Goal: Transaction & Acquisition: Subscribe to service/newsletter

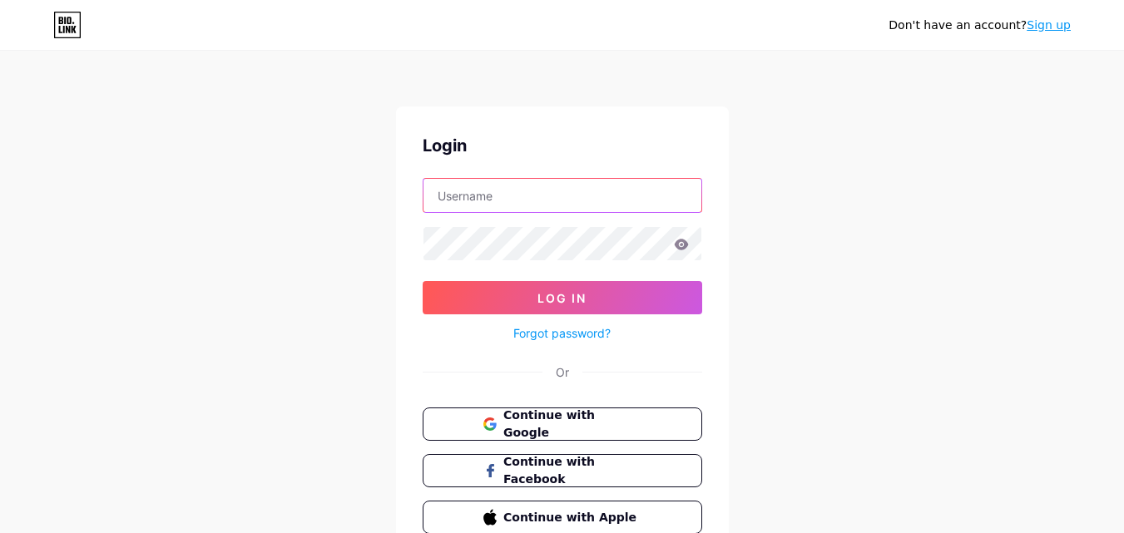
click at [509, 197] on input "text" at bounding box center [562, 195] width 278 height 33
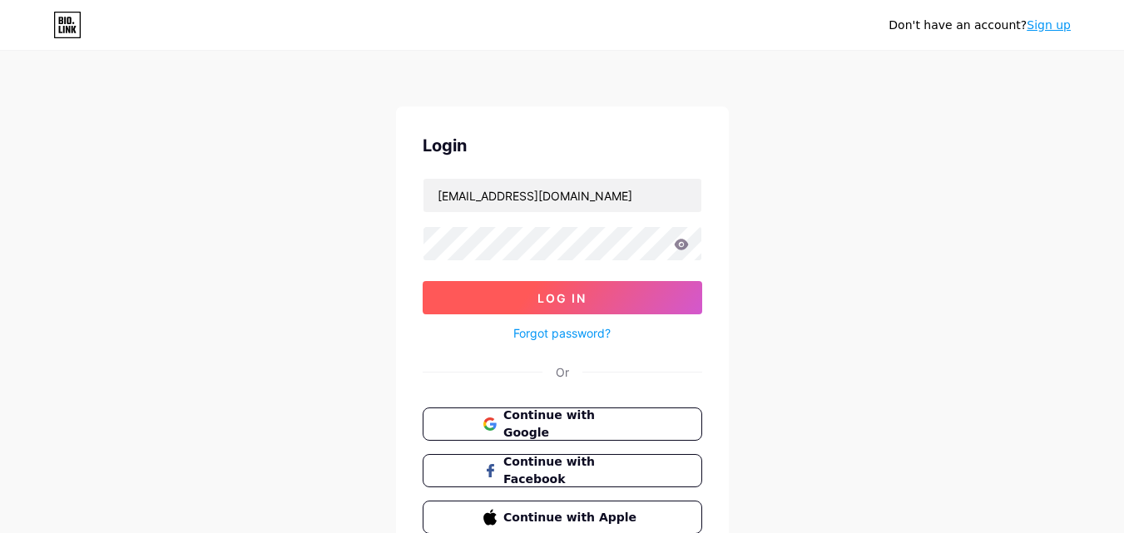
click at [559, 305] on button "Log In" at bounding box center [563, 297] width 280 height 33
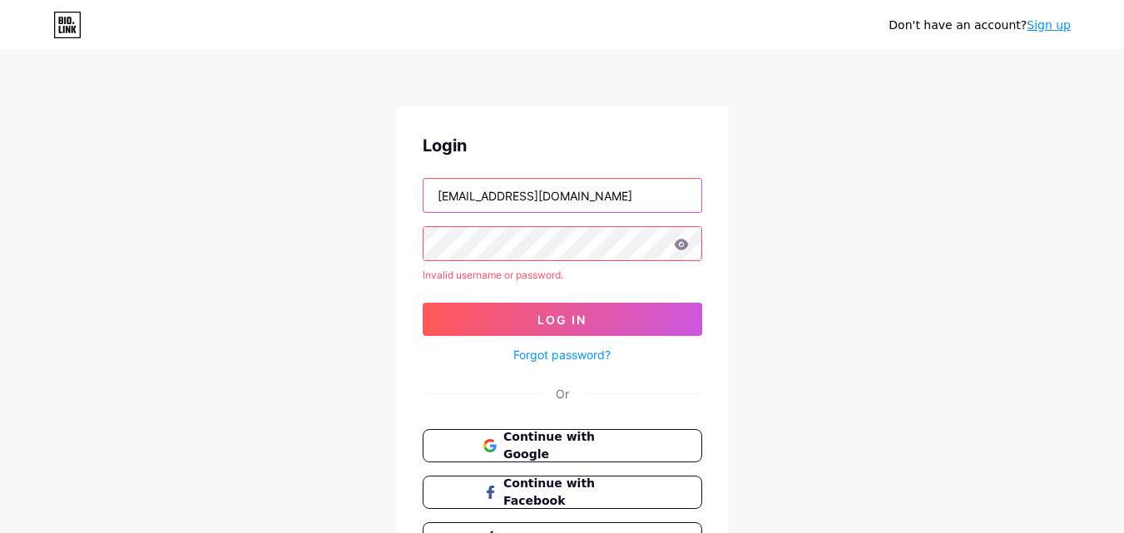
click at [531, 206] on input "[EMAIL_ADDRESS][DOMAIN_NAME]" at bounding box center [562, 195] width 278 height 33
click at [531, 207] on input "[EMAIL_ADDRESS][DOMAIN_NAME]" at bounding box center [562, 195] width 278 height 33
paste input ".advisory"
type input "[EMAIL_ADDRESS][DOMAIN_NAME]"
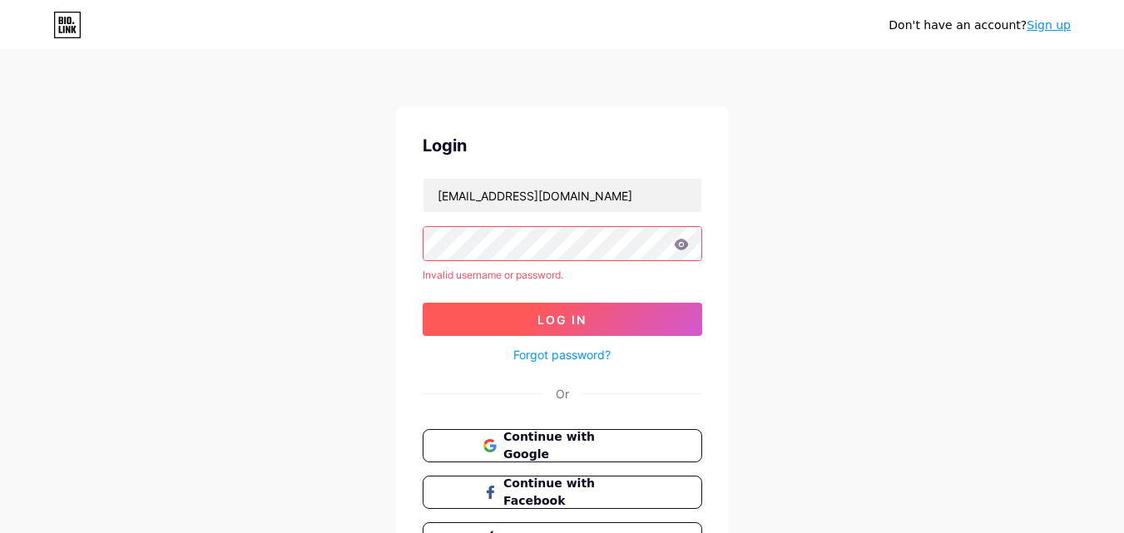
click at [546, 315] on span "Log In" at bounding box center [561, 320] width 49 height 14
click at [1040, 27] on link "Sign up" at bounding box center [1049, 24] width 44 height 13
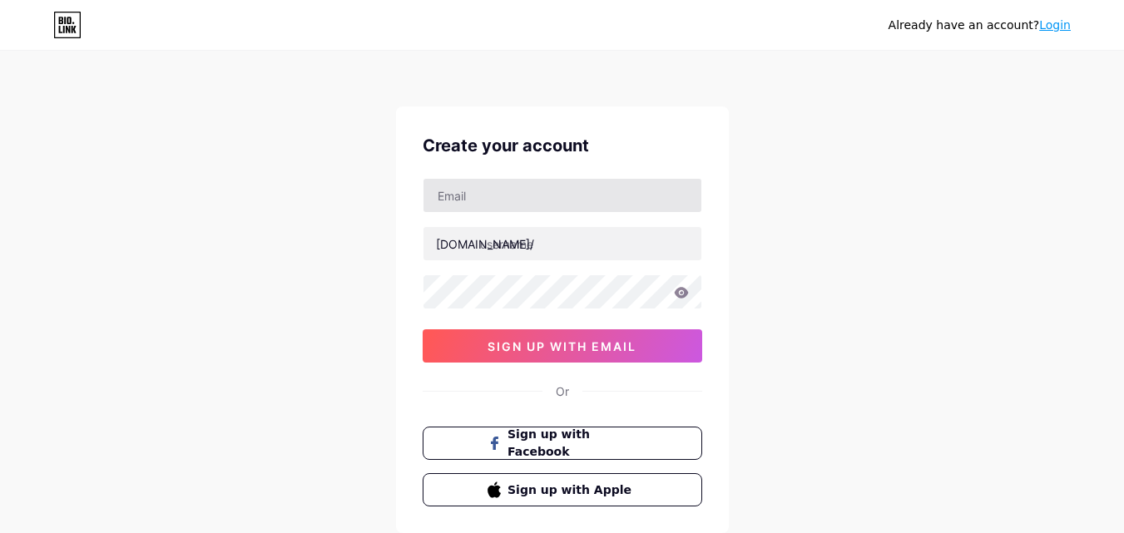
drag, startPoint x: 470, startPoint y: 215, endPoint x: 491, endPoint y: 187, distance: 34.4
click at [472, 209] on div "[DOMAIN_NAME]/ sign up with email" at bounding box center [563, 270] width 280 height 185
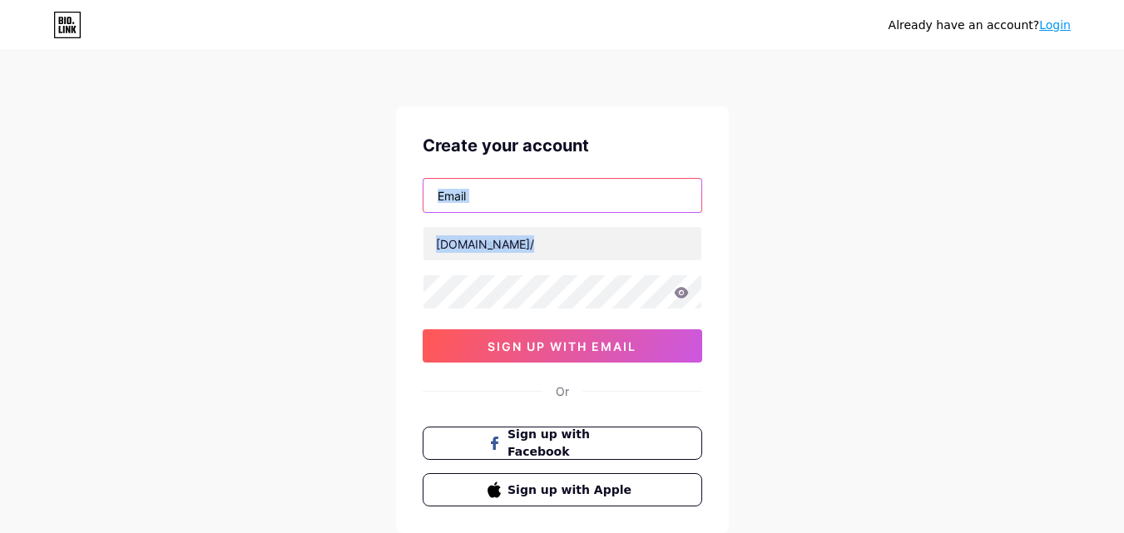
click at [491, 186] on input "text" at bounding box center [562, 195] width 278 height 33
type input "[EMAIL_ADDRESS][DOMAIN_NAME]"
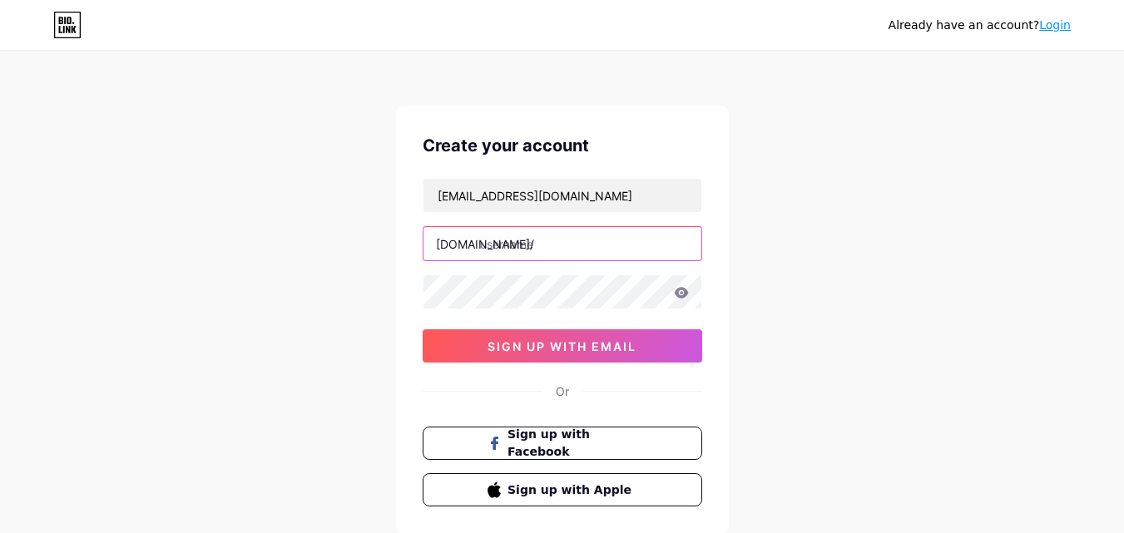
click at [538, 242] on input "text" at bounding box center [562, 243] width 278 height 33
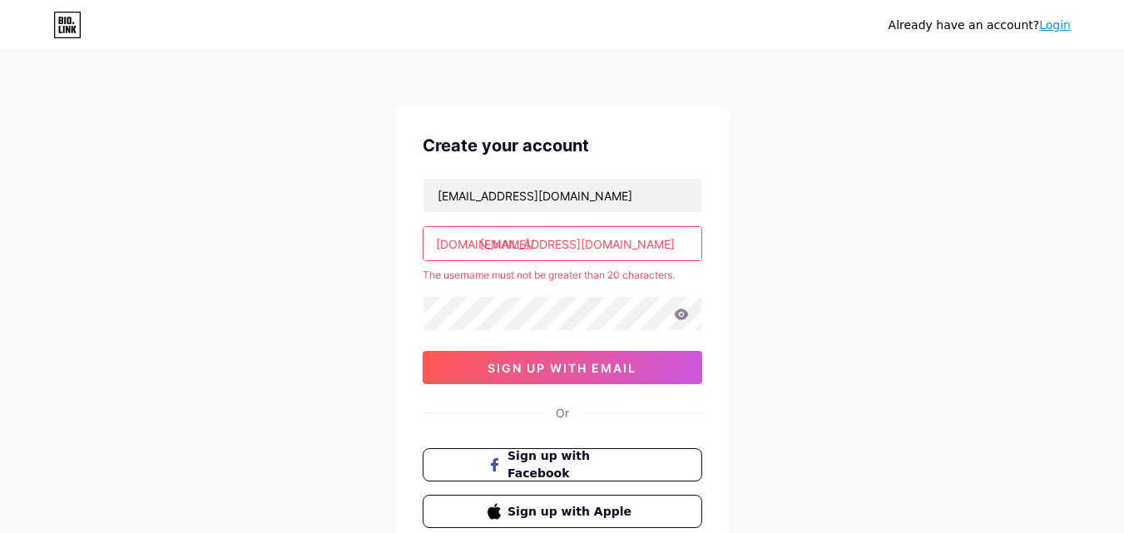
click at [580, 259] on input "[EMAIL_ADDRESS][DOMAIN_NAME]" at bounding box center [562, 243] width 278 height 33
paste input "text"
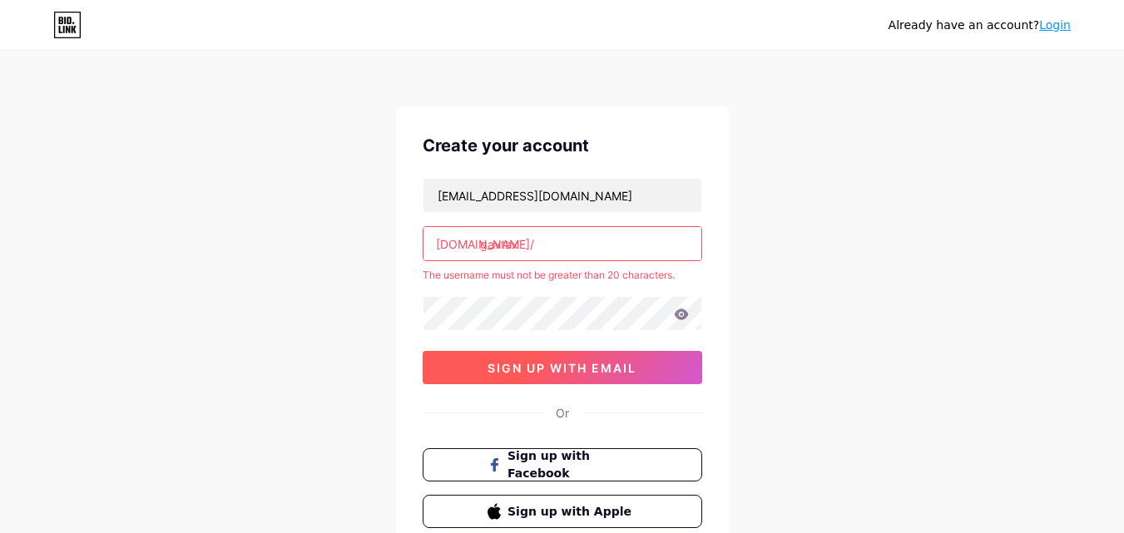
type input "gavtax"
click at [567, 371] on span "sign up with email" at bounding box center [561, 368] width 149 height 14
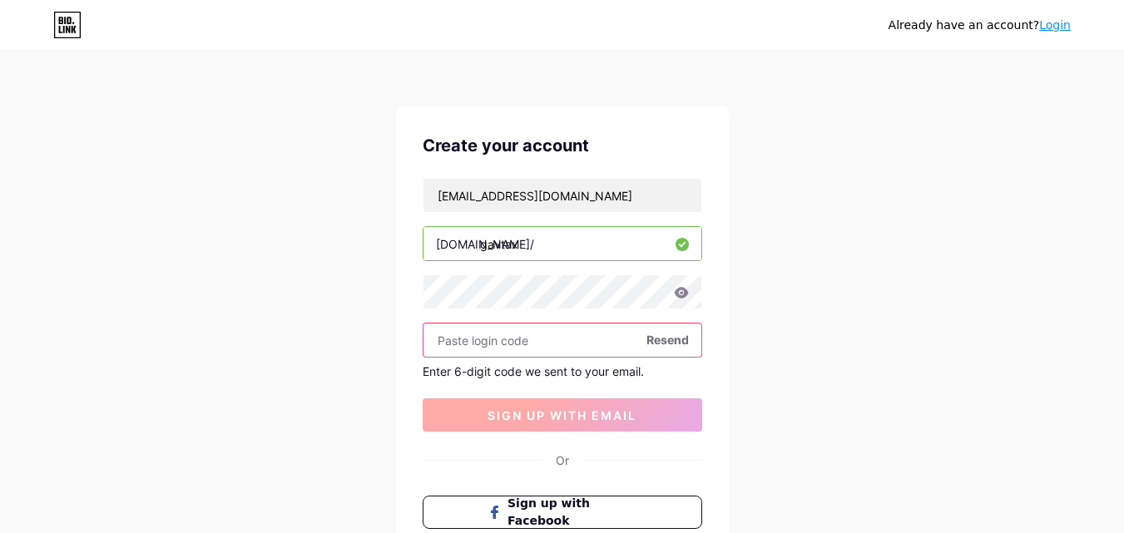
paste input "451028"
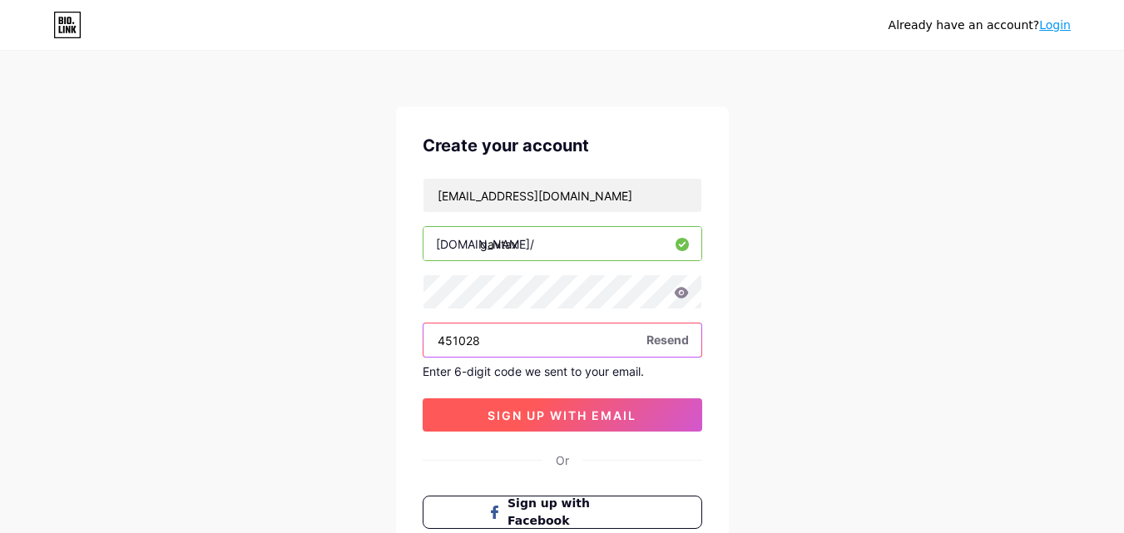
type input "451028"
click at [545, 415] on span "sign up with email" at bounding box center [561, 415] width 149 height 14
